Goal: Task Accomplishment & Management: Manage account settings

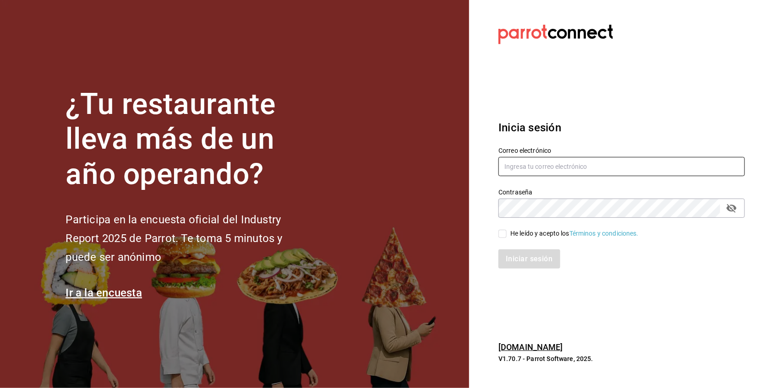
click at [545, 161] on input "text" at bounding box center [621, 166] width 246 height 19
type input "[EMAIL_ADDRESS][DOMAIN_NAME]"
click at [646, 285] on section "Datos incorrectos. Verifica que tu Correo o Contraseña estén bien escritos. Ini…" at bounding box center [618, 194] width 298 height 388
click at [504, 234] on input "He leído y acepto los Términos y condiciones." at bounding box center [502, 234] width 8 height 8
checkbox input "true"
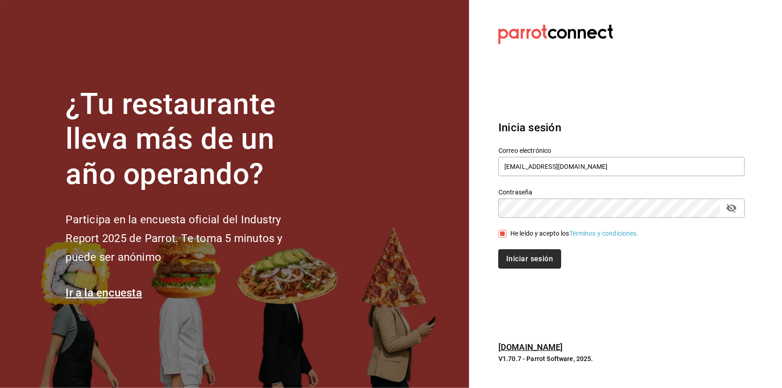
click at [519, 256] on button "Iniciar sesión" at bounding box center [529, 259] width 62 height 19
